Goal: Task Accomplishment & Management: Manage account settings

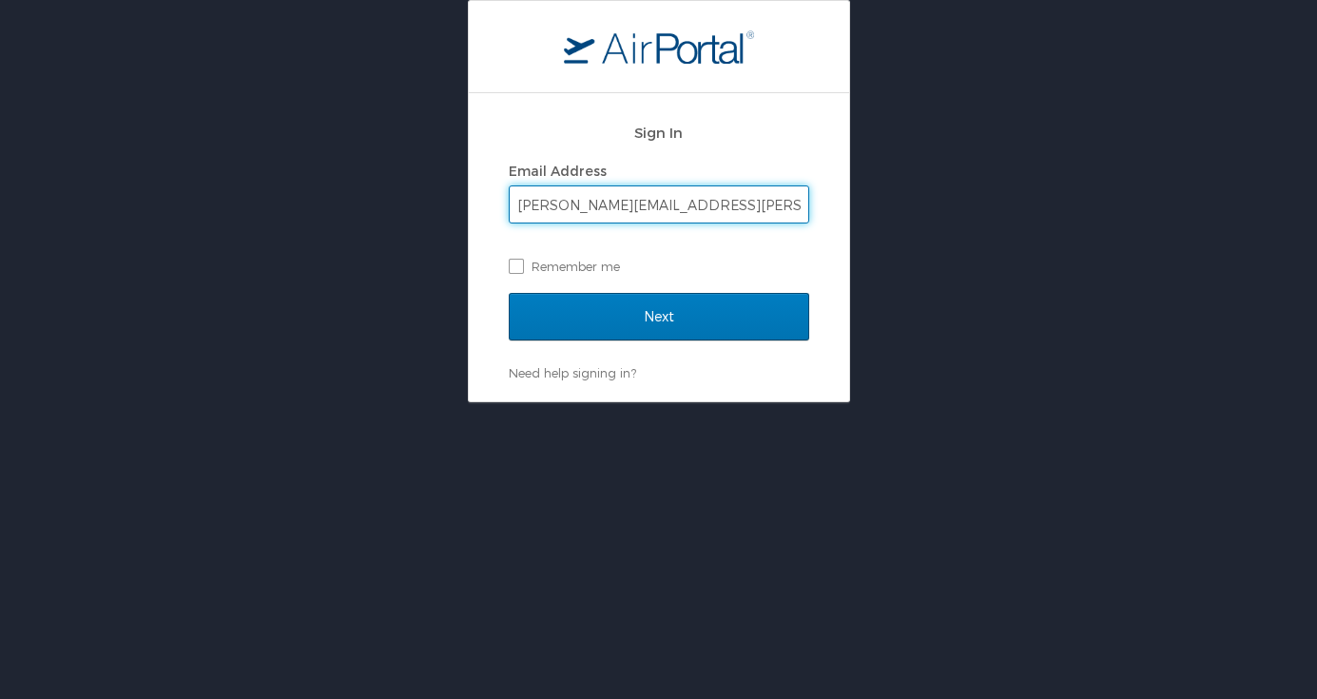
type input "[PERSON_NAME][EMAIL_ADDRESS][PERSON_NAME][DOMAIN_NAME]"
click at [658, 316] on input "Next" at bounding box center [659, 317] width 300 height 48
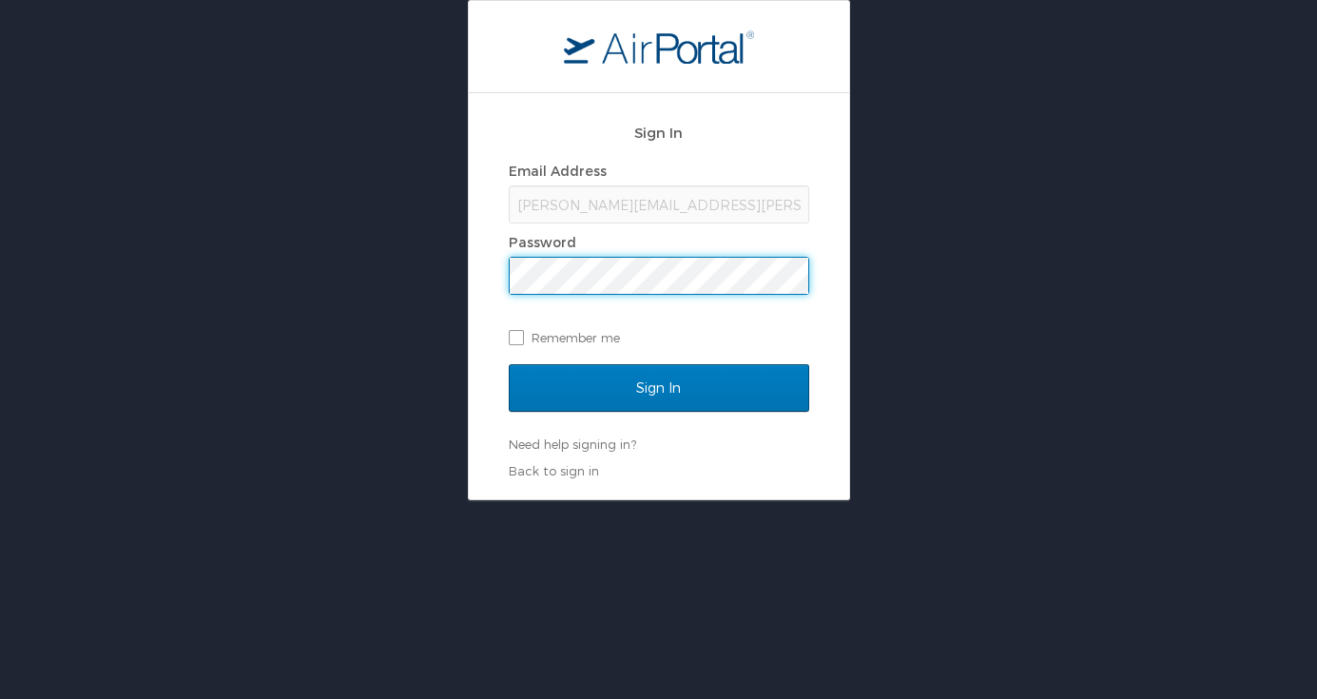
click at [658, 387] on input "Sign In" at bounding box center [659, 388] width 300 height 48
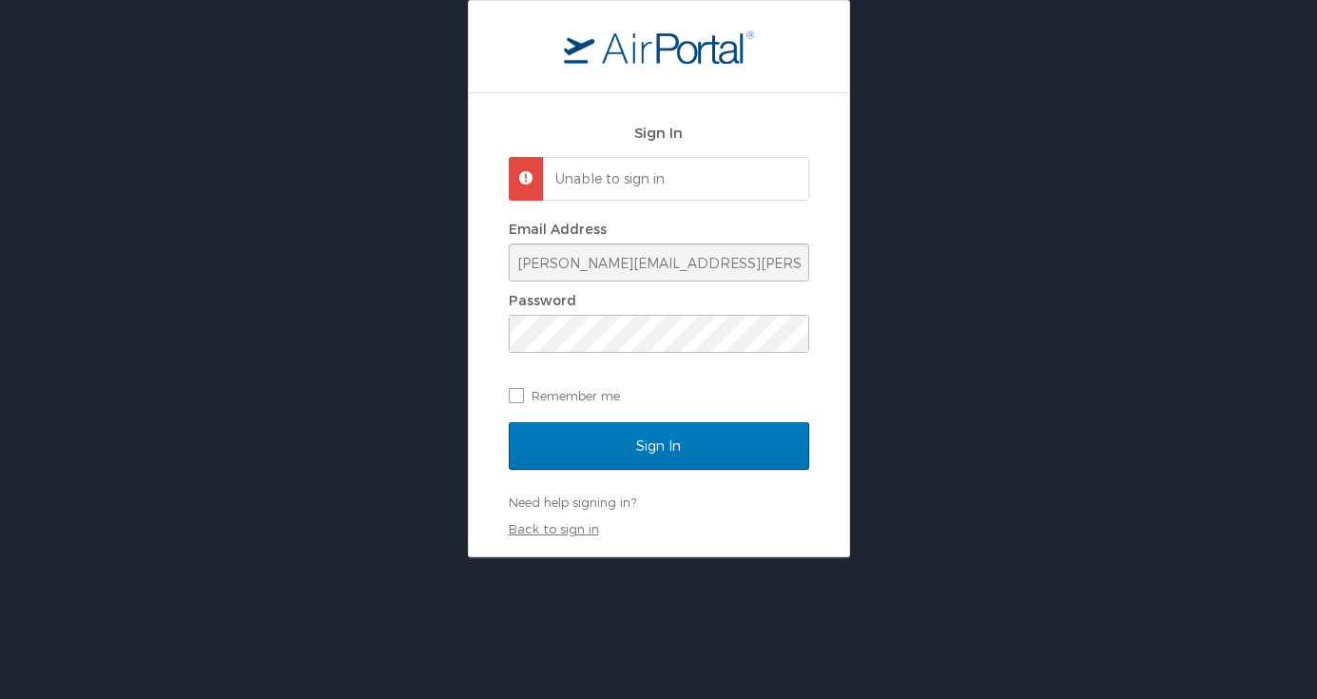
click at [579, 521] on link "Back to sign in" at bounding box center [554, 528] width 90 height 15
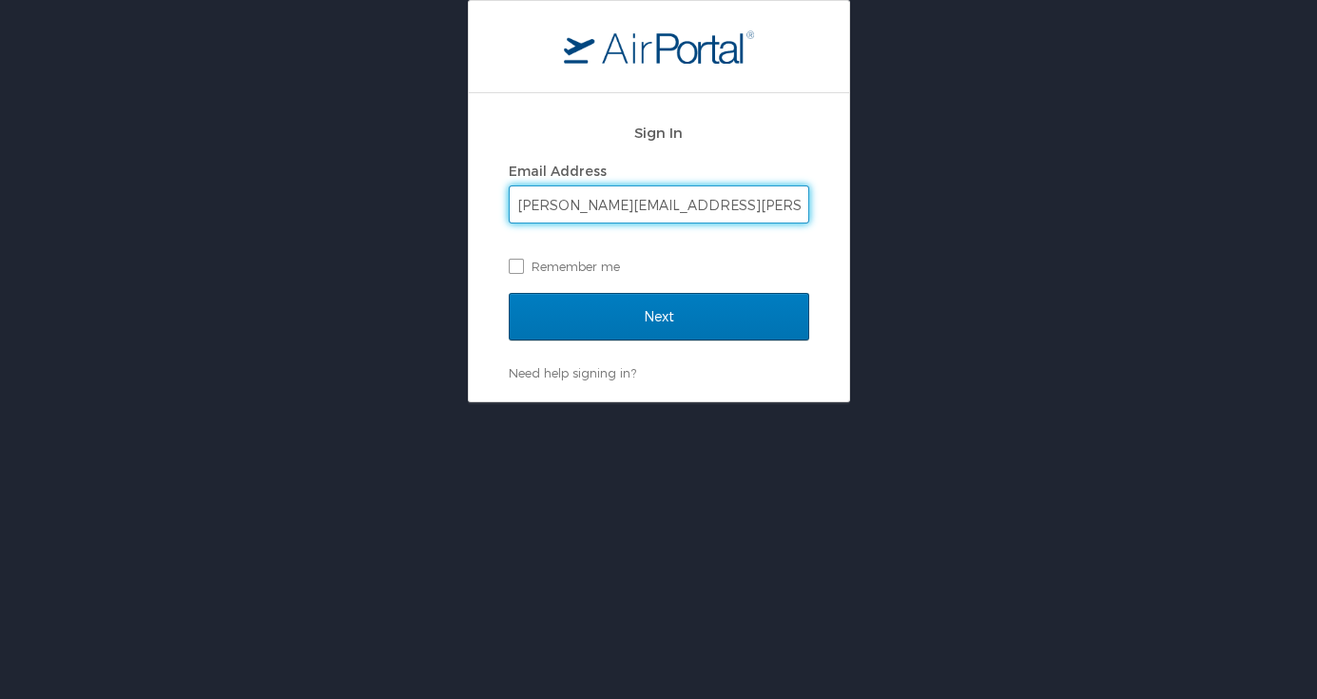
drag, startPoint x: 728, startPoint y: 210, endPoint x: 447, endPoint y: 143, distance: 289.4
type input "hka001@lsuhs.edu"
type input "[PERSON_NAME][EMAIL_ADDRESS][PERSON_NAME][DOMAIN_NAME]"
click at [658, 316] on input "Next" at bounding box center [659, 317] width 300 height 48
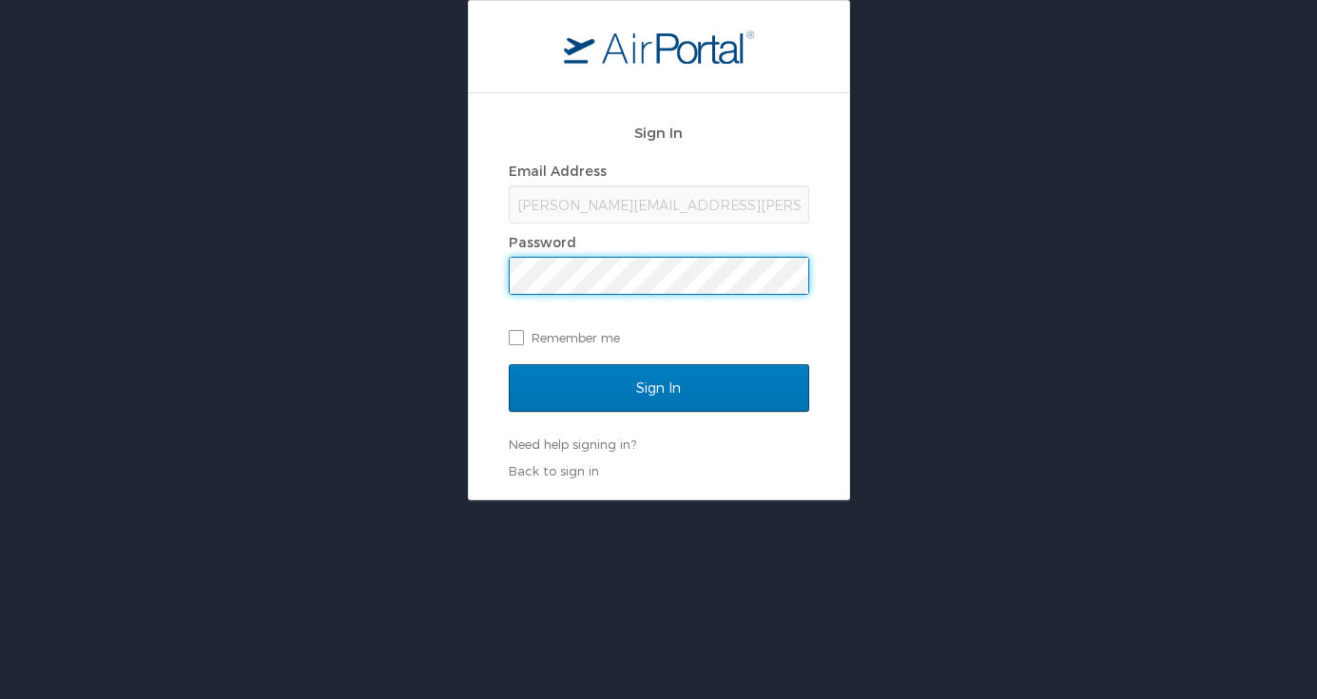
click at [658, 387] on input "Sign In" at bounding box center [659, 388] width 300 height 48
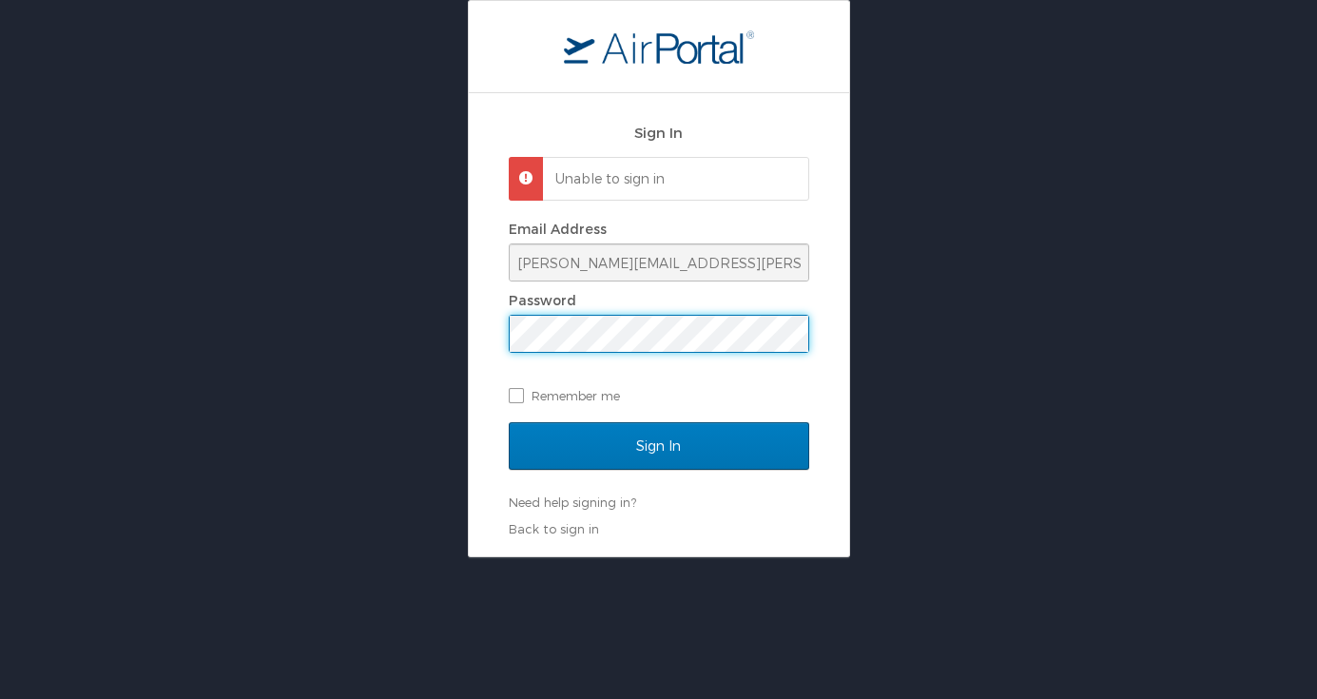
click at [658, 444] on input "Sign In" at bounding box center [659, 446] width 300 height 48
click at [651, 445] on input "Sign In" at bounding box center [659, 446] width 300 height 48
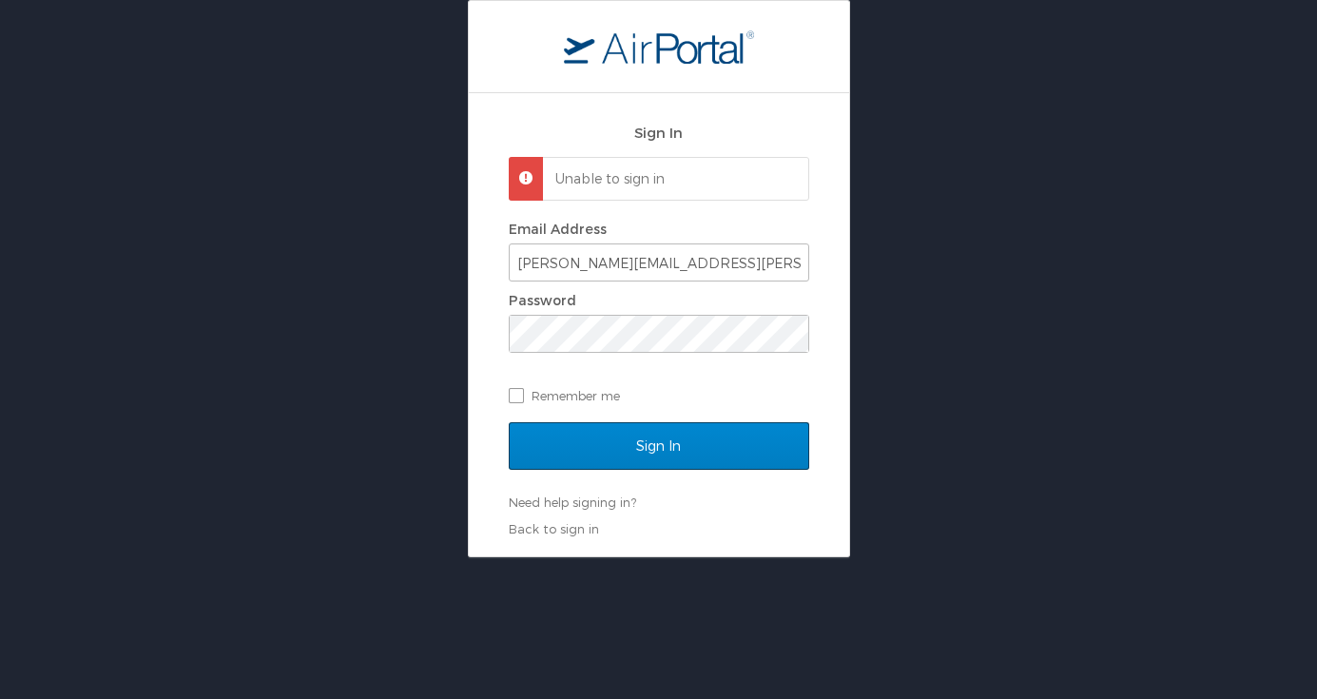
click at [560, 460] on input "Sign In" at bounding box center [659, 446] width 300 height 48
click at [561, 500] on link "Need help signing in?" at bounding box center [572, 501] width 127 height 15
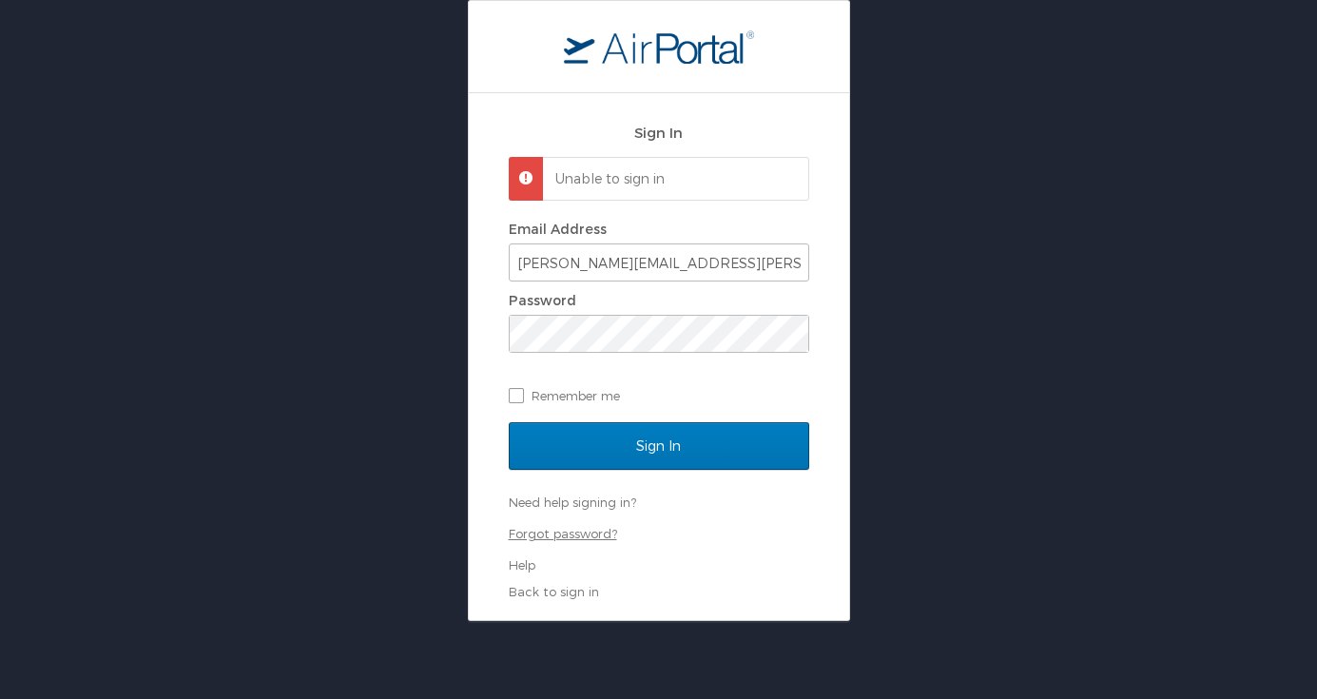
click at [559, 531] on link "Forgot password?" at bounding box center [563, 533] width 108 height 15
